Goal: Task Accomplishment & Management: Use online tool/utility

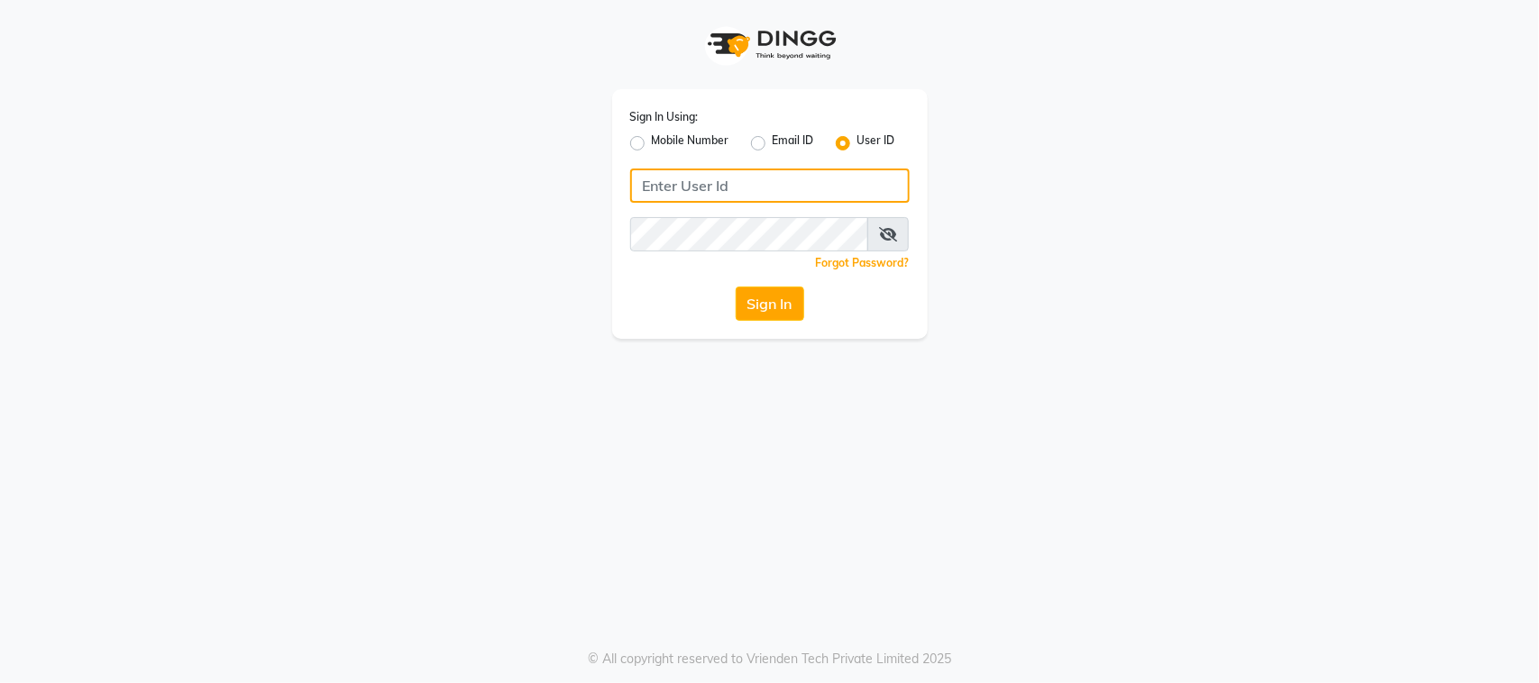
type input "7972130492"
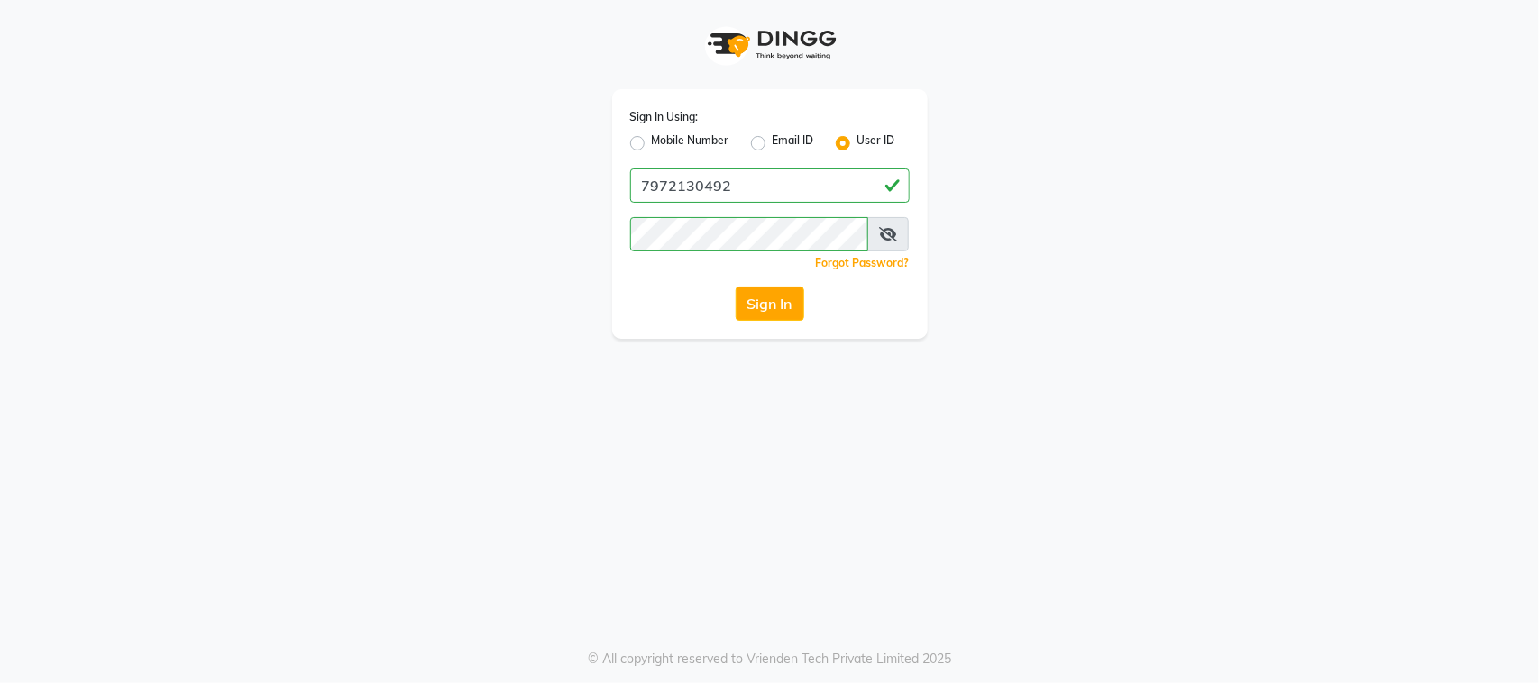
click at [652, 147] on label "Mobile Number" at bounding box center [691, 143] width 78 height 22
click at [652, 144] on input "Mobile Number" at bounding box center [658, 138] width 12 height 12
radio input "true"
radio input "false"
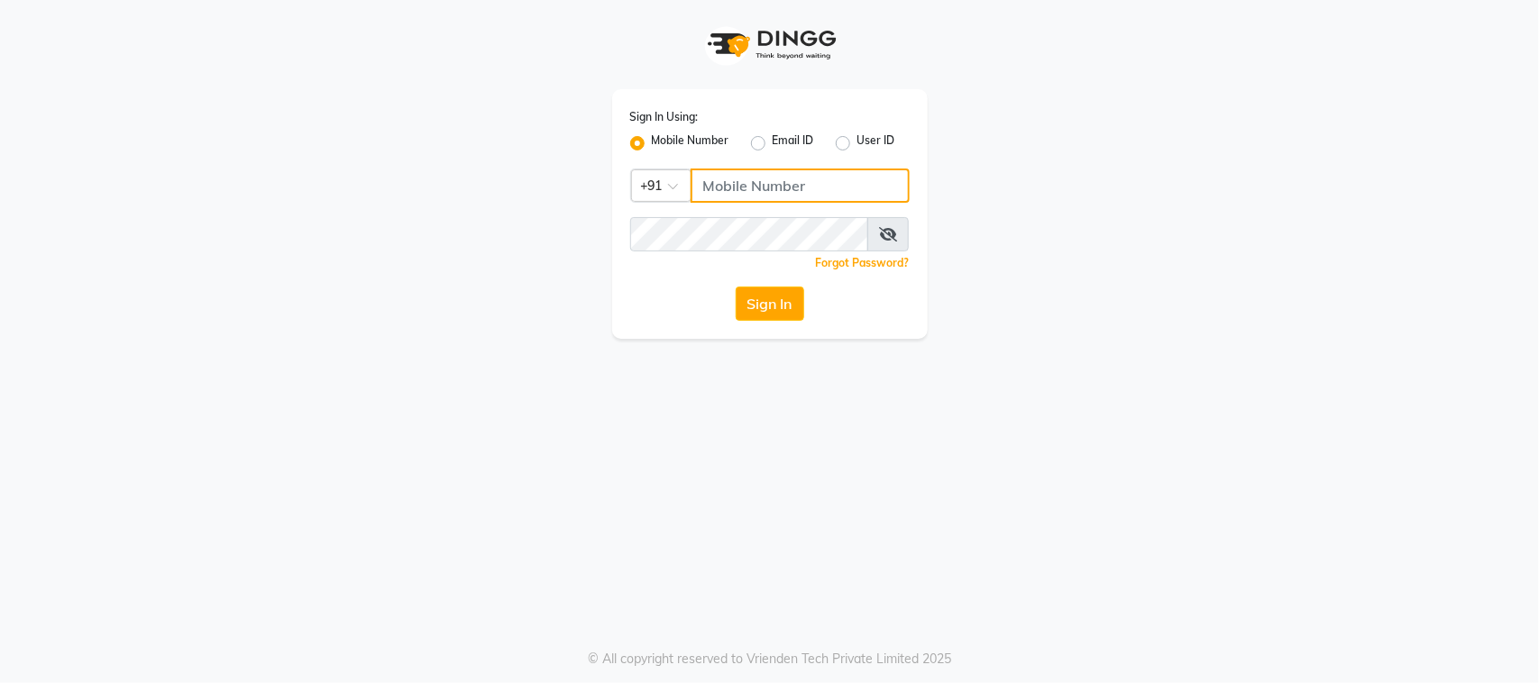
click at [755, 190] on input "Username" at bounding box center [799, 186] width 219 height 34
type input "7972130492"
click at [772, 309] on button "Sign In" at bounding box center [769, 304] width 69 height 34
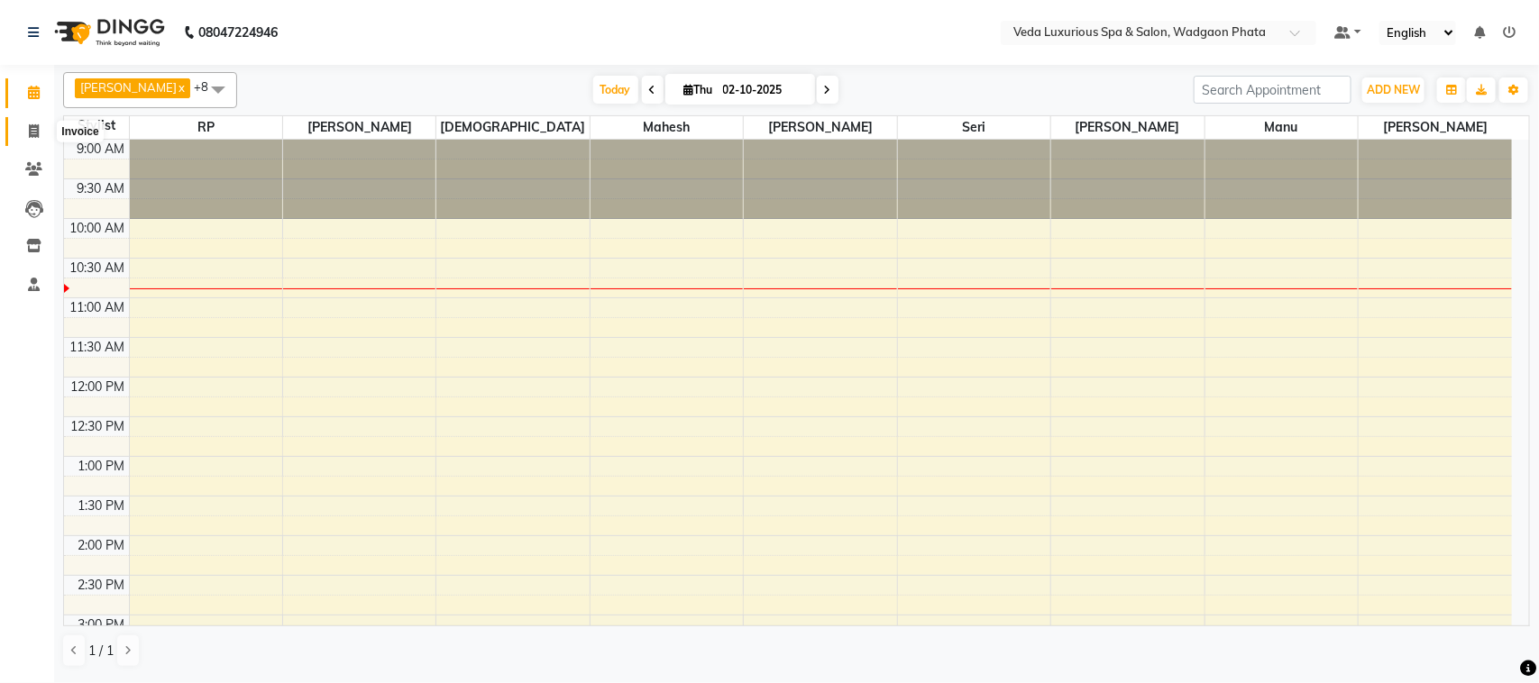
click at [29, 131] on icon at bounding box center [34, 131] width 10 height 14
select select "4666"
select select "service"
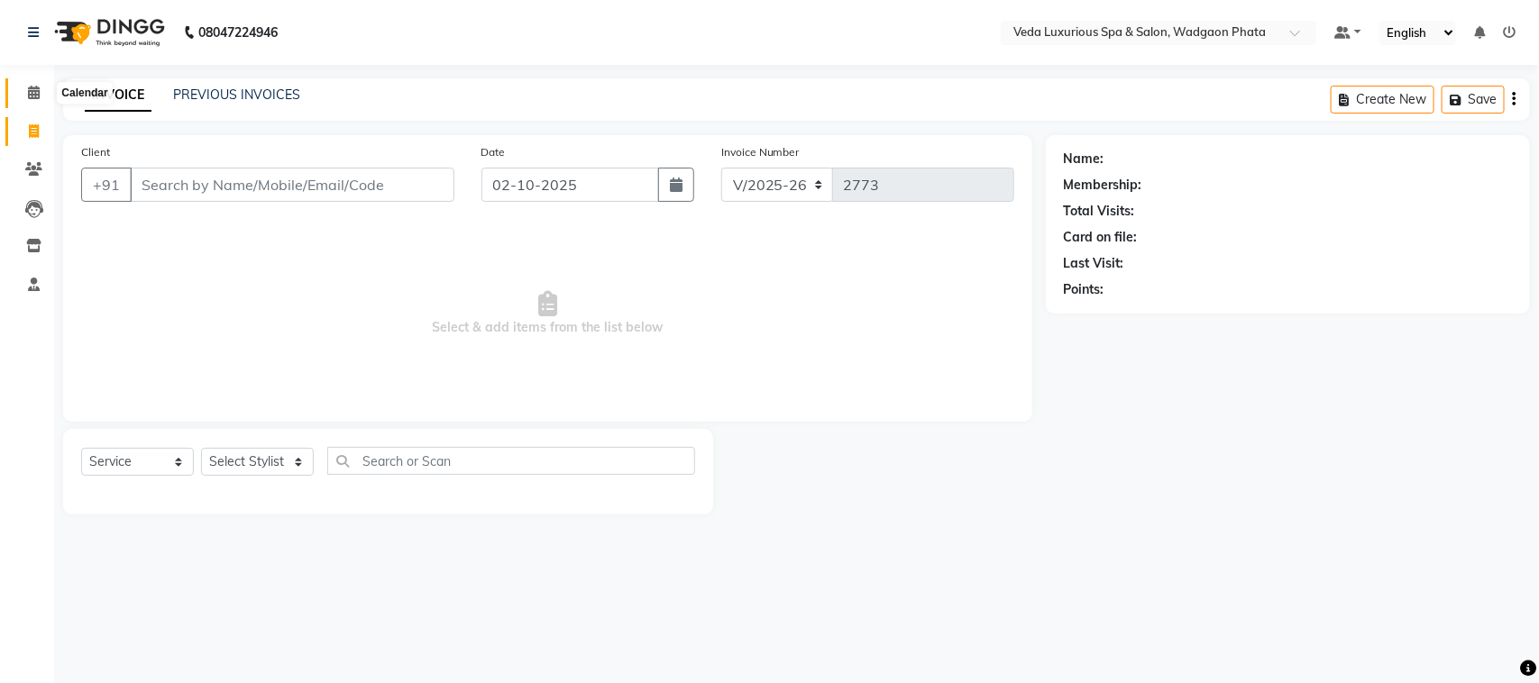
click at [28, 100] on span at bounding box center [34, 93] width 32 height 21
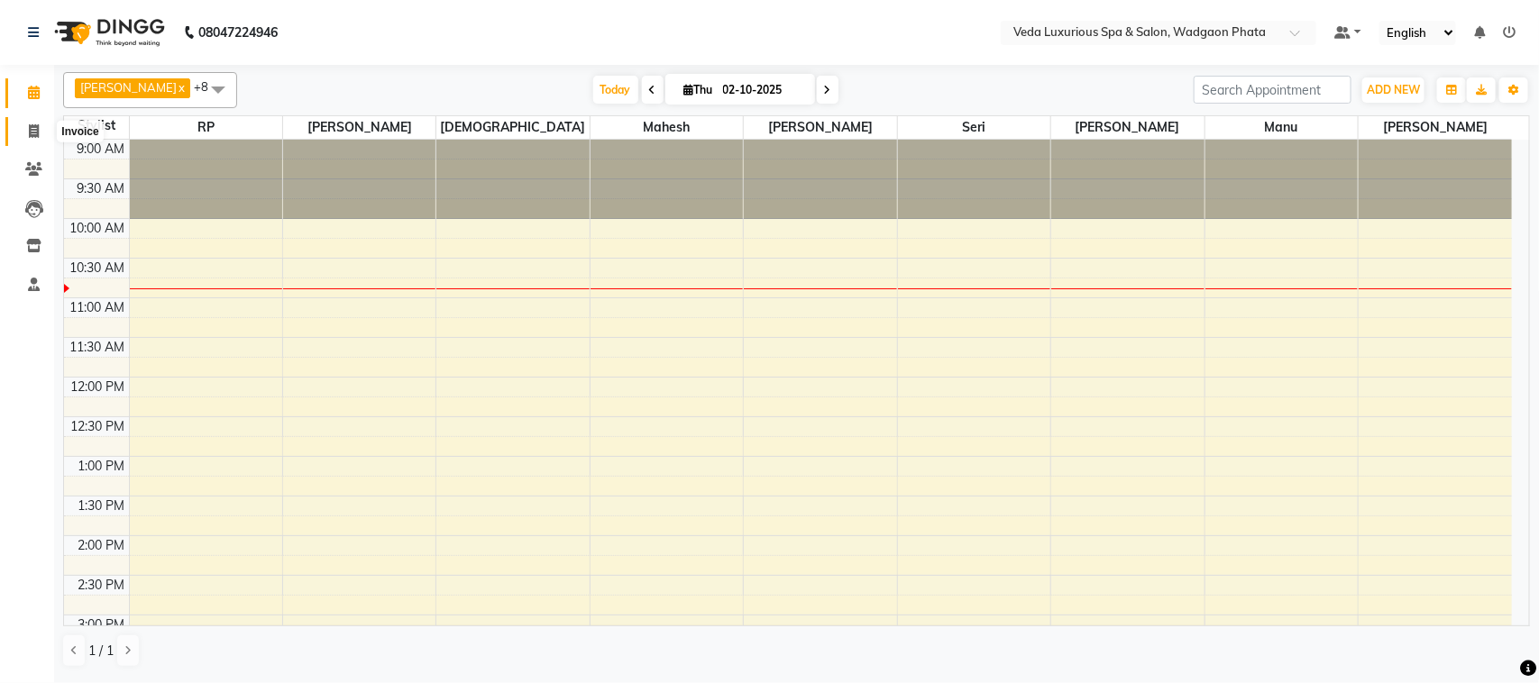
click at [34, 135] on icon at bounding box center [34, 131] width 10 height 14
select select "service"
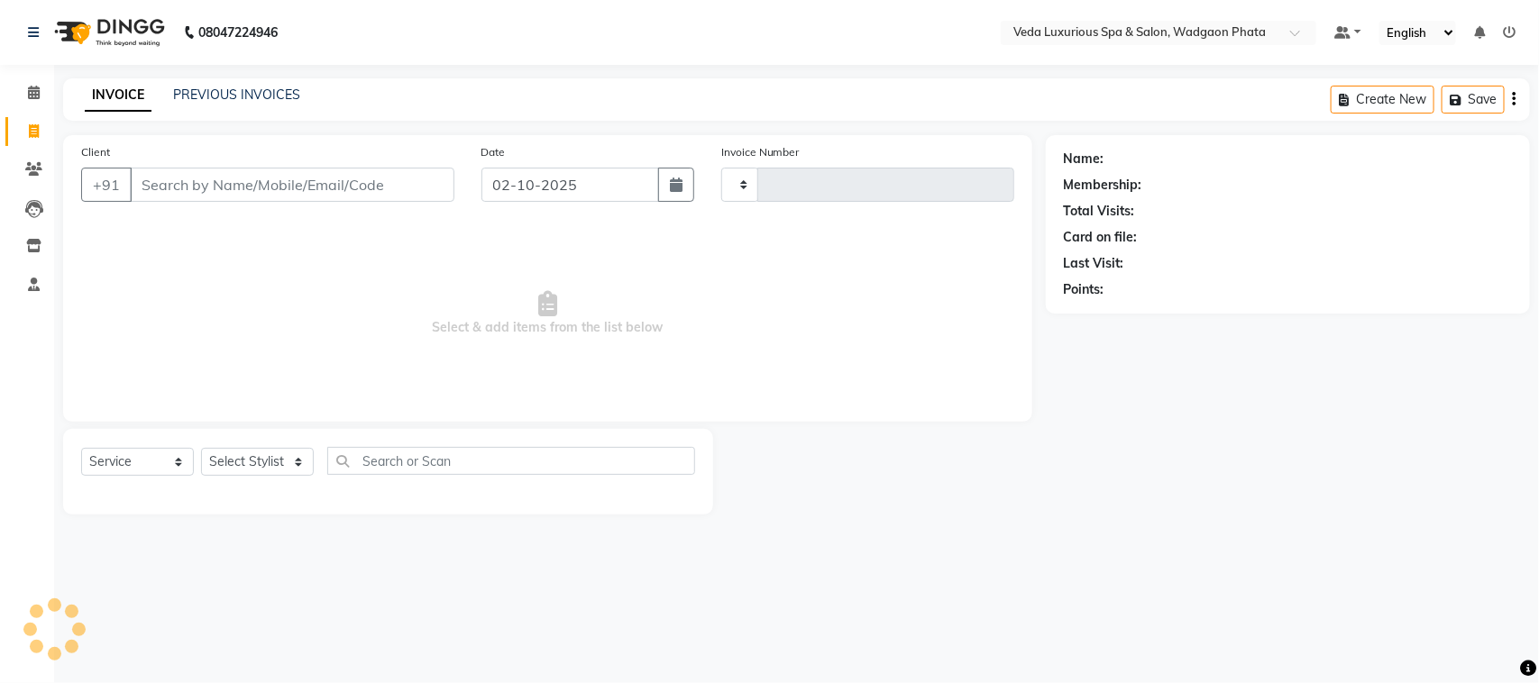
type input "2773"
select select "4666"
